Goal: Information Seeking & Learning: Understand process/instructions

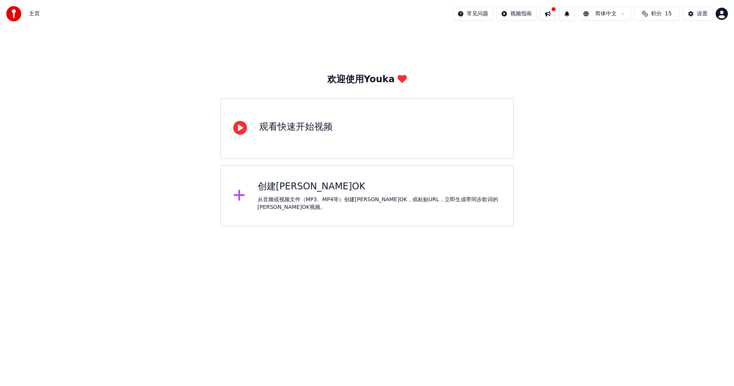
click at [422, 226] on html "主页 常见问题 视频指南 简体中文 积分 15 设置 欢迎使用Youka 观看快速开始视频 创建[PERSON_NAME]OK 从音频或视频文件（MP3、MP…" at bounding box center [367, 113] width 734 height 226
click at [280, 188] on div "创建卡拉OK" at bounding box center [380, 187] width 244 height 12
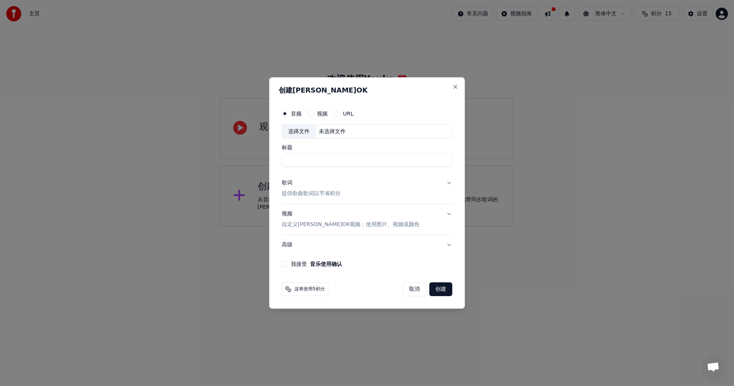
click at [414, 291] on button "取消" at bounding box center [415, 289] width 24 height 14
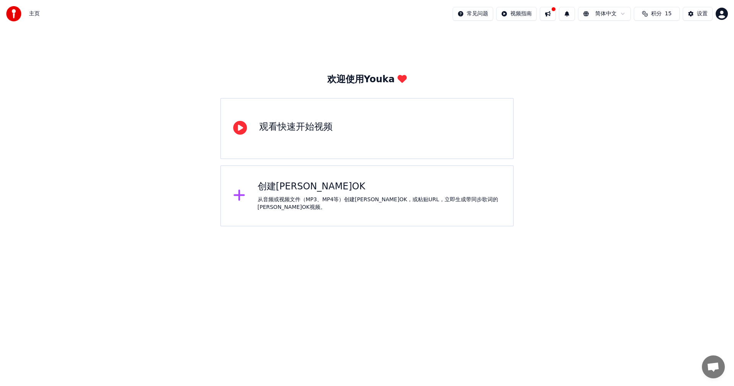
click at [276, 132] on div "观看快速开始视频" at bounding box center [295, 127] width 73 height 12
